Goal: Obtain resource: Download file/media

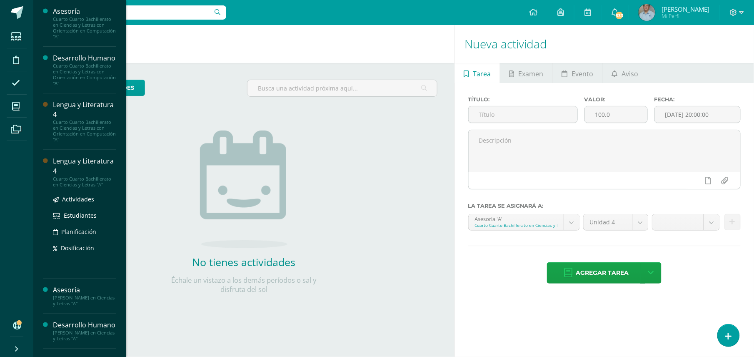
click at [78, 175] on div "Lengua y Literatura 4" at bounding box center [84, 165] width 63 height 19
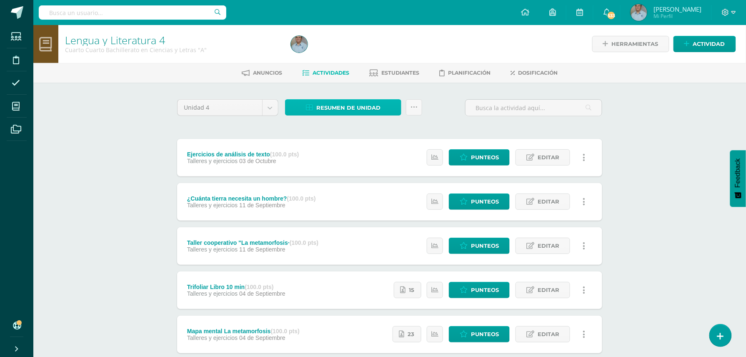
click at [351, 107] on span "Resumen de unidad" at bounding box center [348, 107] width 64 height 15
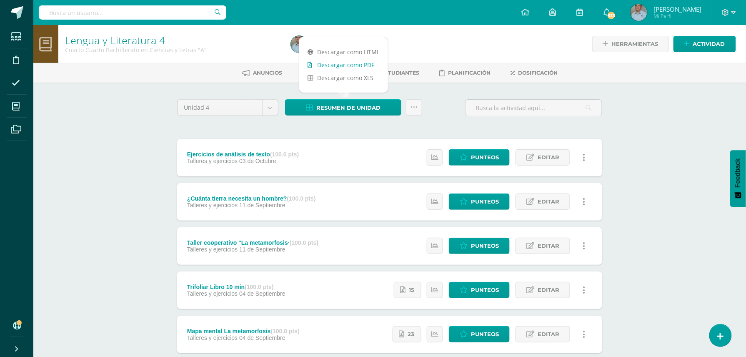
click at [344, 67] on link "Descargar como PDF" at bounding box center [343, 64] width 89 height 13
click at [270, 110] on body "Estudiantes Disciplina Asistencia Mis cursos Archivos Soporte Ayuda Reportar un…" at bounding box center [373, 204] width 746 height 408
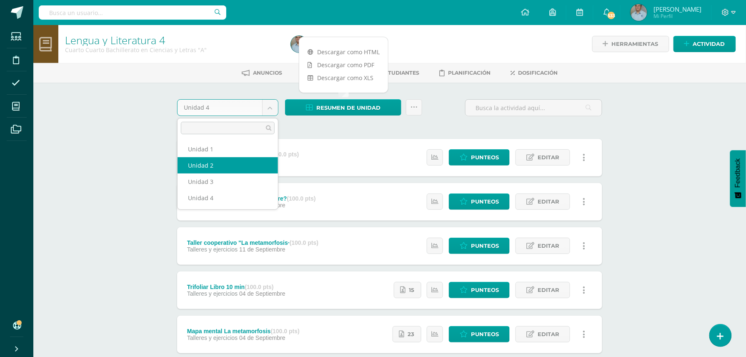
select select "Unidad 2"
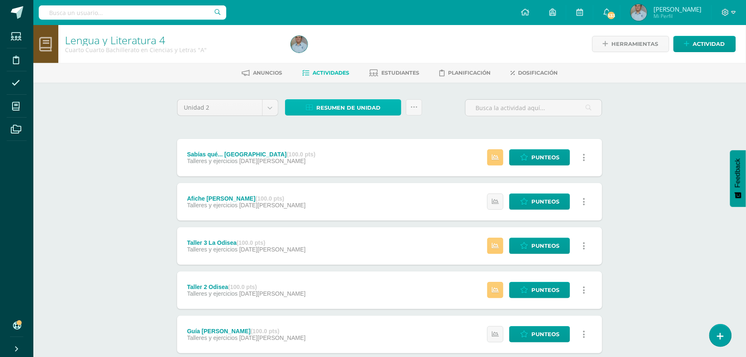
click at [349, 107] on span "Resumen de unidad" at bounding box center [348, 107] width 64 height 15
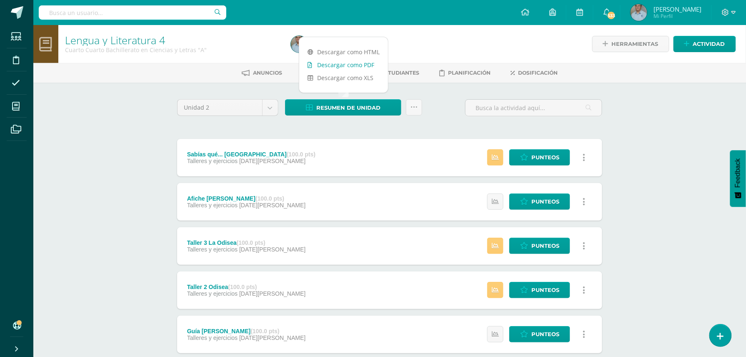
click at [352, 64] on link "Descargar como PDF" at bounding box center [343, 64] width 89 height 13
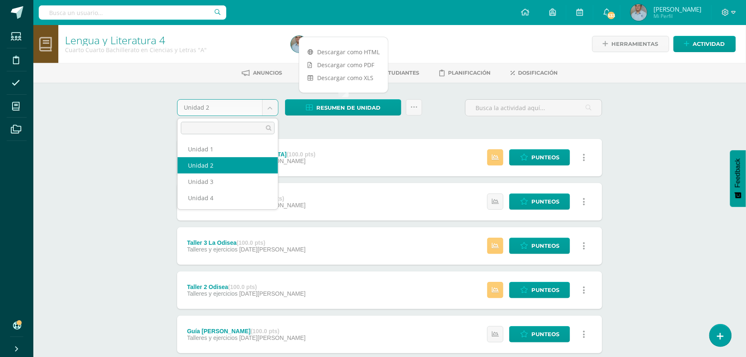
click at [272, 106] on body "Estudiantes Disciplina Asistencia Mis cursos Archivos Soporte Ayuda Reportar un…" at bounding box center [373, 204] width 746 height 408
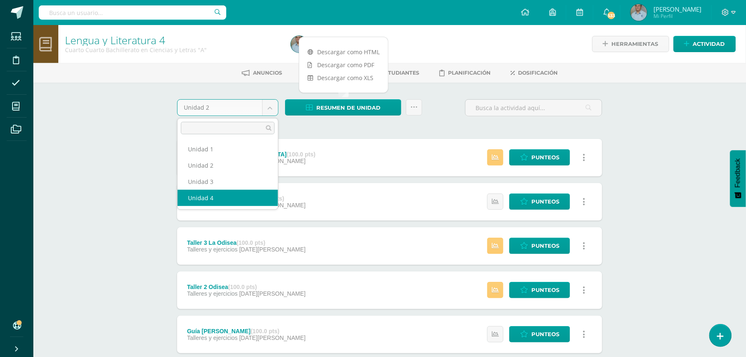
select select "Unidad 4"
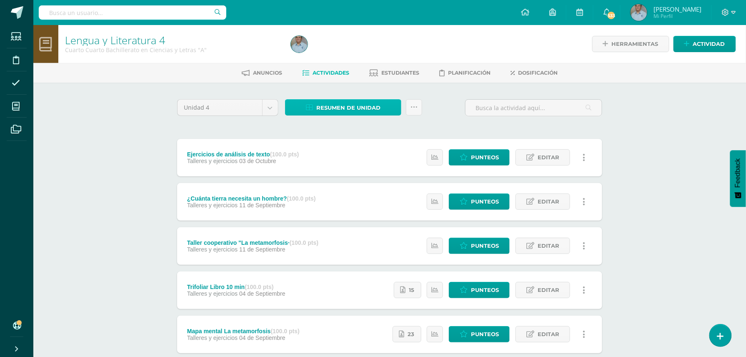
click at [344, 110] on span "Resumen de unidad" at bounding box center [348, 107] width 64 height 15
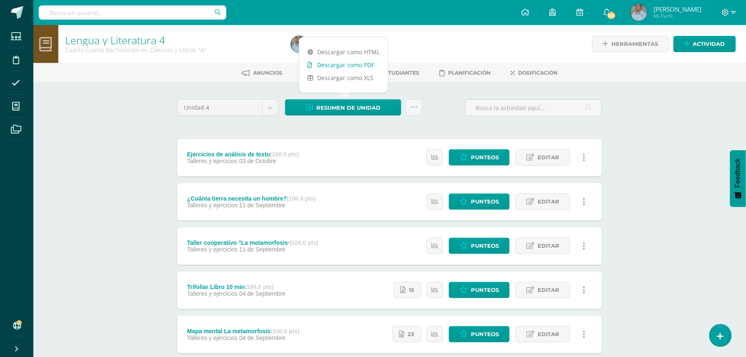
click at [347, 63] on link "Descargar como PDF" at bounding box center [343, 64] width 89 height 13
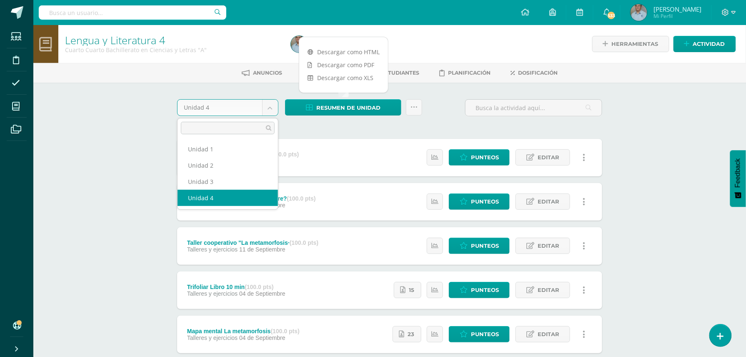
click at [270, 109] on body "Estudiantes Disciplina Asistencia Mis cursos Archivos Soporte Ayuda Reportar un…" at bounding box center [373, 204] width 746 height 408
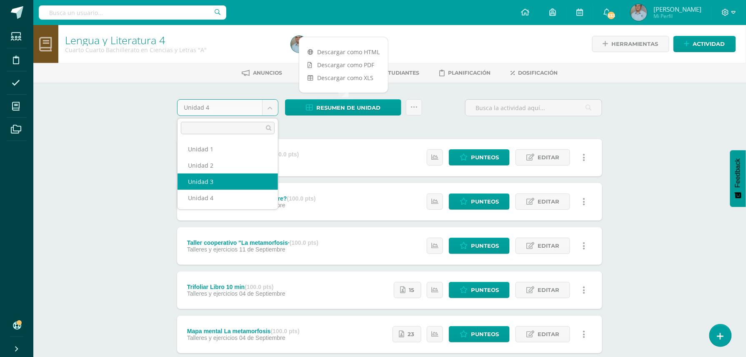
select select "Unidad 3"
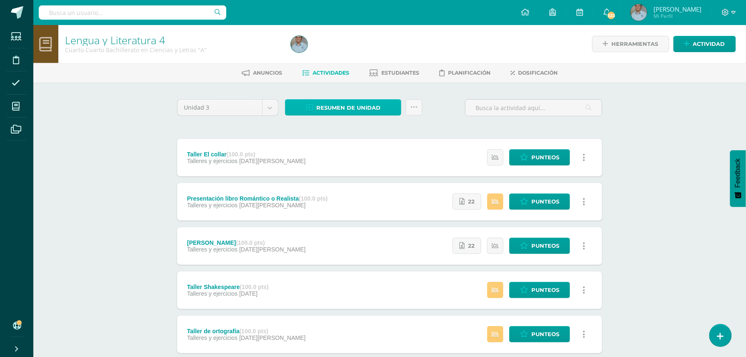
click at [335, 104] on span "Resumen de unidad" at bounding box center [348, 107] width 64 height 15
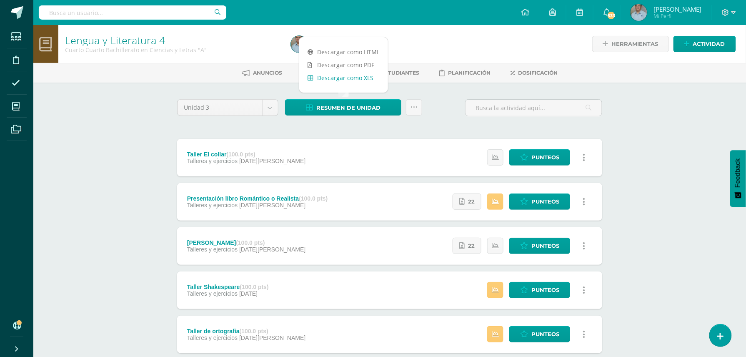
click at [343, 80] on link "Descargar como XLS" at bounding box center [343, 77] width 89 height 13
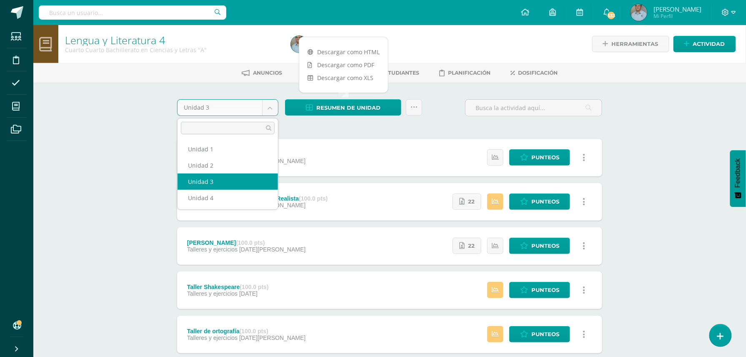
click at [272, 108] on body "Estudiantes Disciplina Asistencia Mis cursos Archivos Soporte Ayuda Reportar un…" at bounding box center [373, 204] width 746 height 408
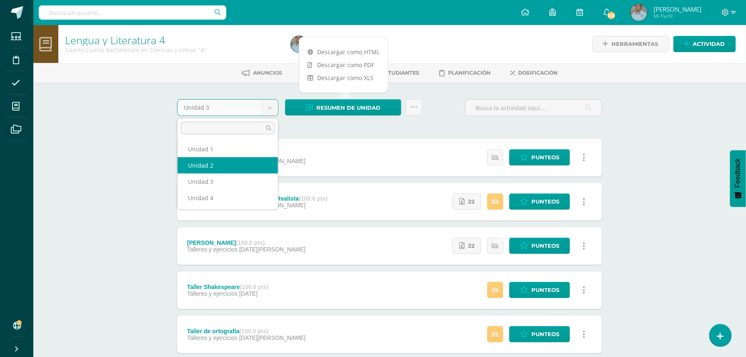
select select "Unidad 2"
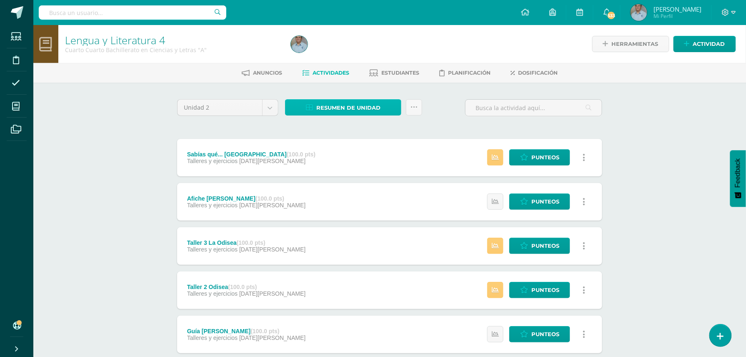
click at [329, 105] on span "Resumen de unidad" at bounding box center [348, 107] width 64 height 15
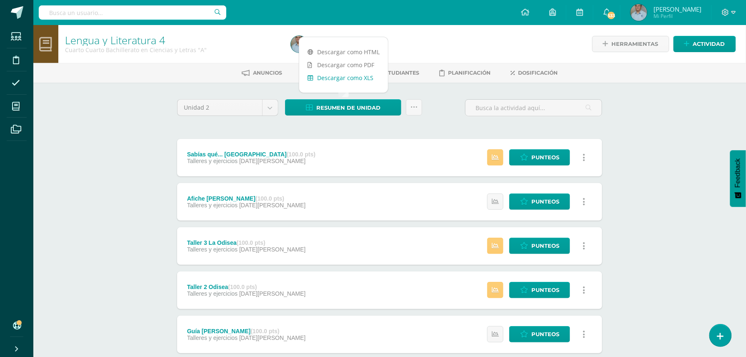
click at [344, 79] on link "Descargar como XLS" at bounding box center [343, 77] width 89 height 13
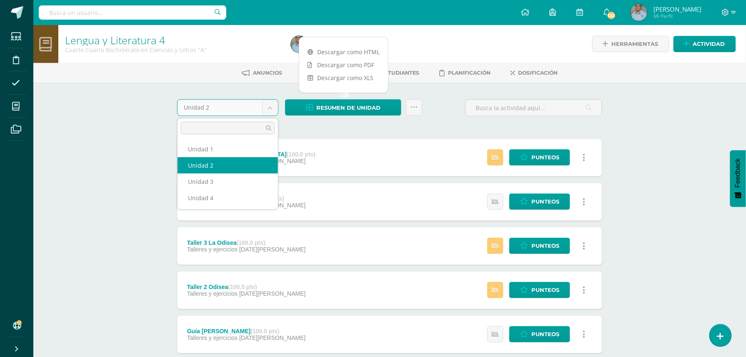
click at [235, 105] on body "Estudiantes Disciplina Asistencia Mis cursos Archivos Soporte Ayuda Reportar un…" at bounding box center [373, 204] width 746 height 408
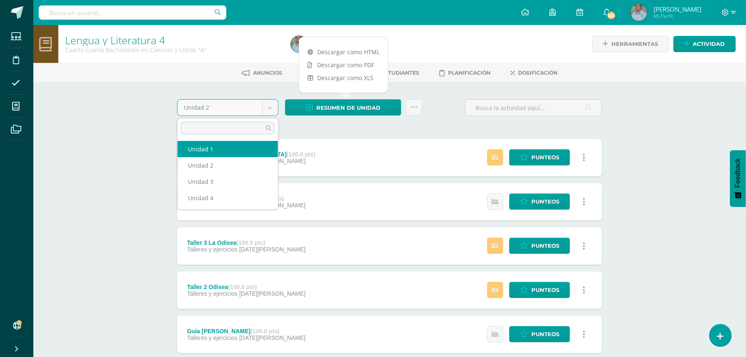
select select "Unidad 1"
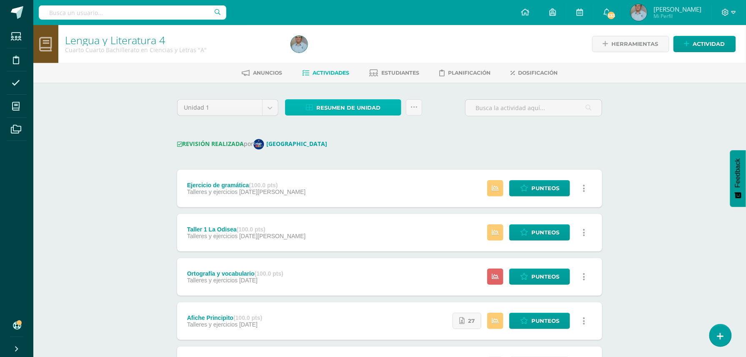
click at [380, 107] on link "Resumen de unidad" at bounding box center [343, 107] width 116 height 16
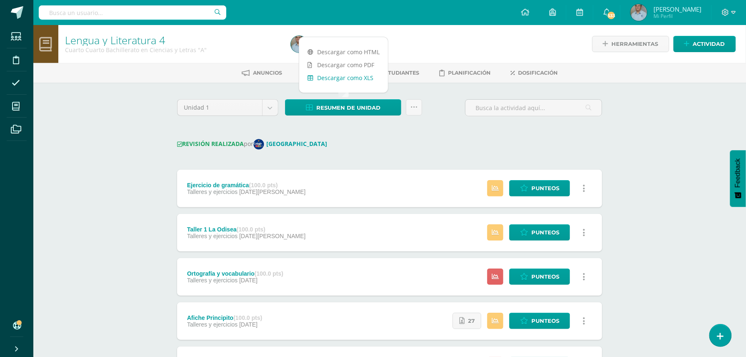
click at [348, 79] on link "Descargar como XLS" at bounding box center [343, 77] width 89 height 13
click at [644, 262] on div "Lengua y Literatura 4 Cuarto Cuarto Bachillerato en Ciencias y Letras "A" Herra…" at bounding box center [389, 232] width 713 height 414
click at [690, 12] on span "Francisco Alí" at bounding box center [677, 9] width 48 height 8
click at [734, 10] on icon at bounding box center [733, 13] width 5 height 8
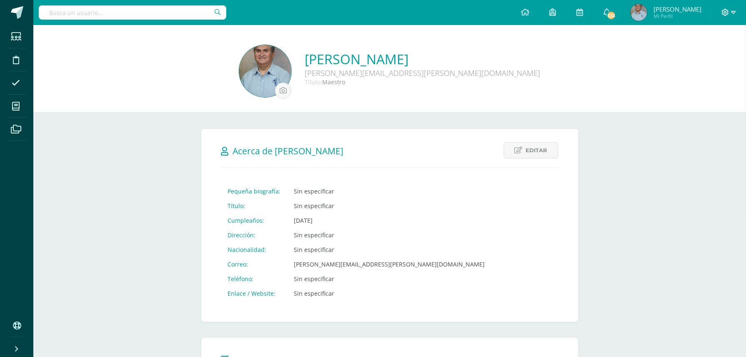
click at [733, 10] on icon at bounding box center [733, 13] width 5 height 8
click at [711, 54] on span "Cerrar sesión" at bounding box center [708, 57] width 38 height 8
